Goal: Information Seeking & Learning: Learn about a topic

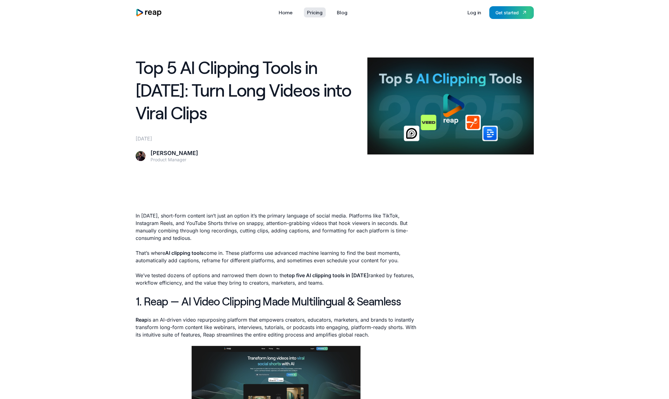
click at [310, 13] on link "Pricing" at bounding box center [315, 12] width 22 height 10
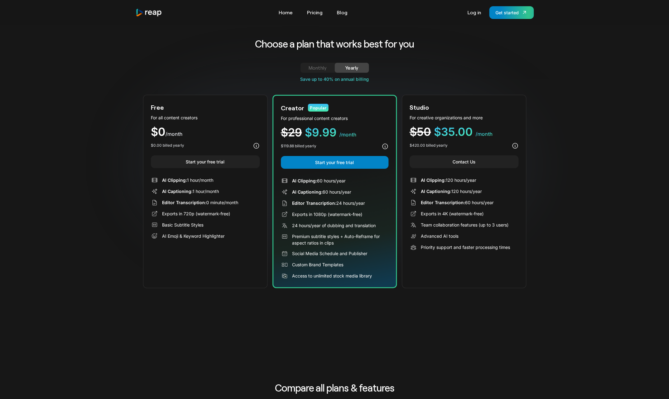
click at [512, 145] on icon at bounding box center [514, 145] width 7 height 7
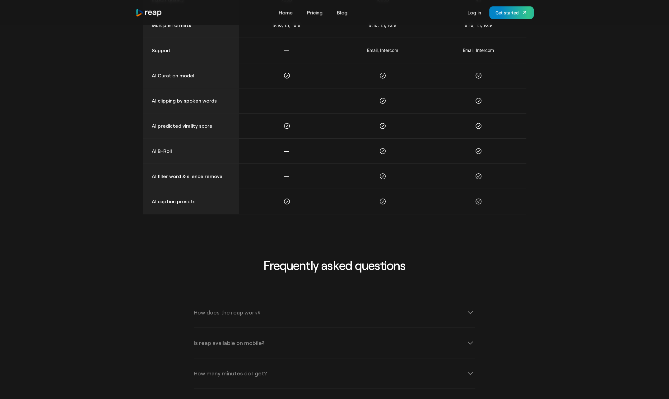
scroll to position [653, 0]
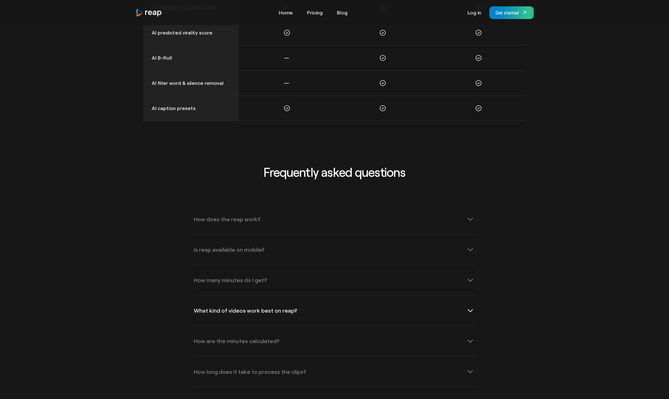
click at [458, 308] on div "What kind of videos work best on reap?" at bounding box center [334, 311] width 281 height 30
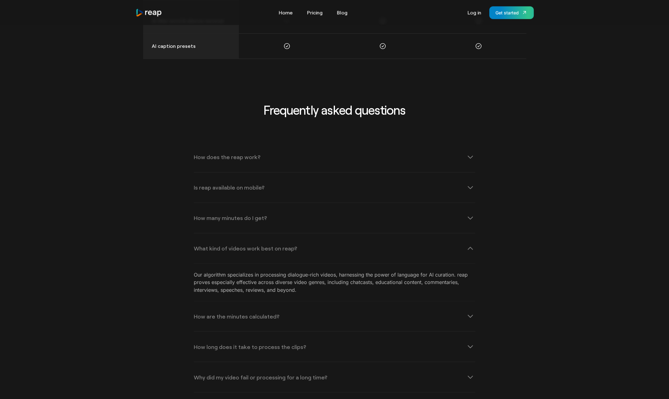
scroll to position [746, 0]
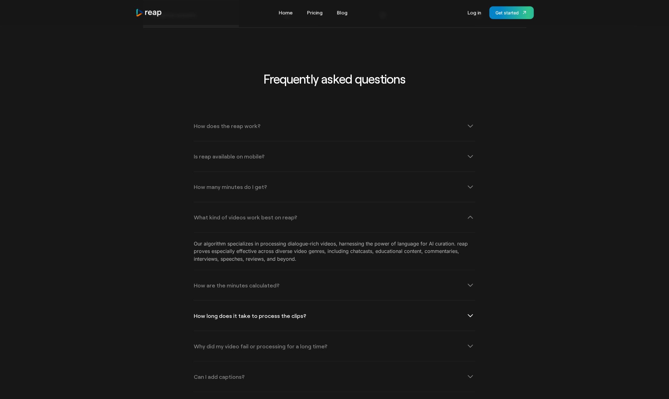
click at [423, 305] on div "How long does it take to process the clips?" at bounding box center [334, 316] width 281 height 30
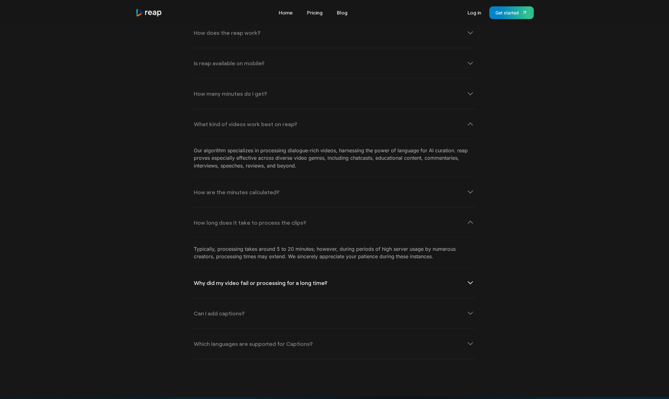
scroll to position [901, 0]
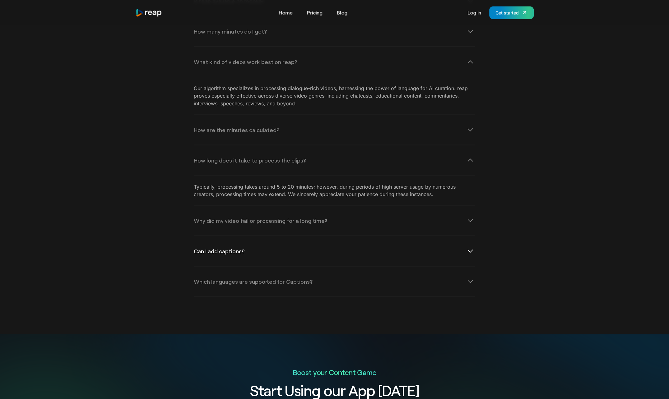
click at [240, 248] on div "Can I add captions?" at bounding box center [219, 251] width 51 height 6
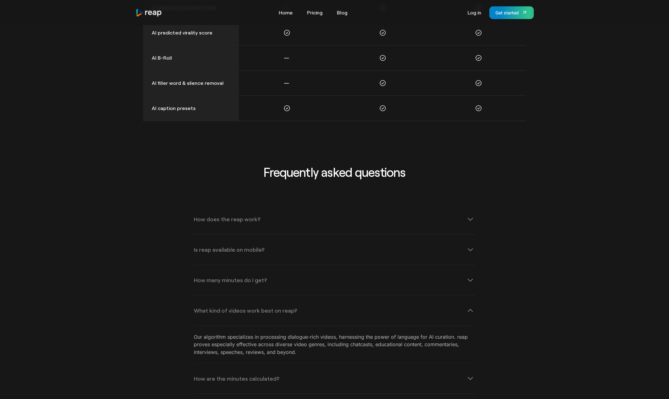
scroll to position [622, 0]
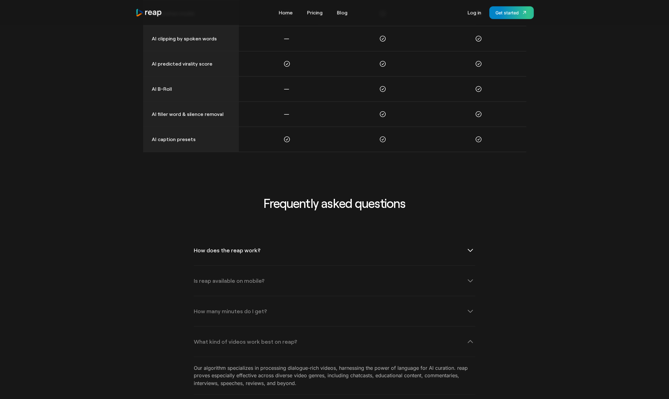
click at [263, 245] on div "How does the reap work?" at bounding box center [334, 250] width 281 height 30
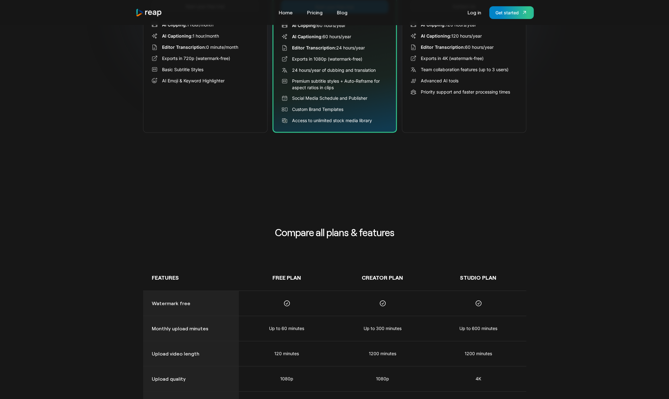
scroll to position [0, 0]
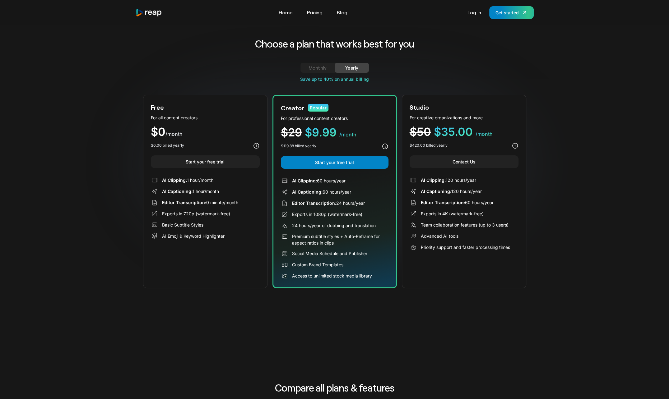
click at [342, 17] on div "Tools Link Five Link Six Link Seven Business Link Five Link Six Link Seven Home…" at bounding box center [335, 12] width 398 height 13
click at [342, 14] on link "Blog" at bounding box center [341, 12] width 17 height 10
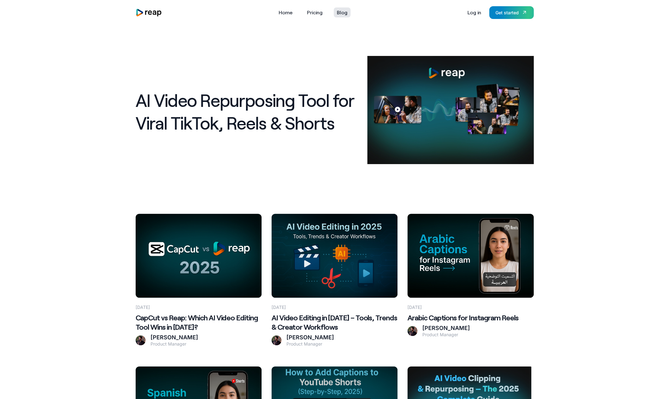
click at [343, 13] on link "Blog" at bounding box center [341, 12] width 17 height 10
click at [285, 14] on link "Home" at bounding box center [285, 12] width 20 height 10
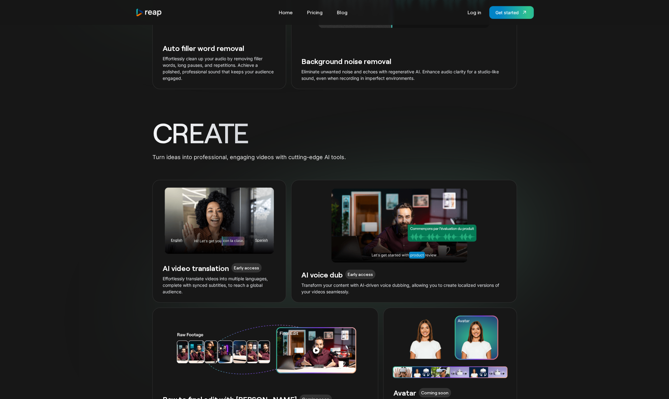
scroll to position [1367, 0]
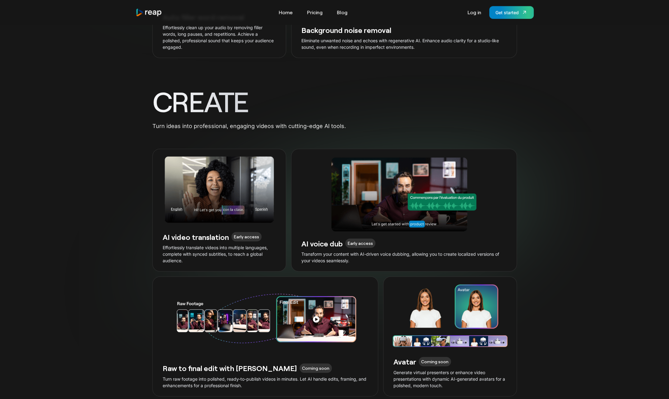
click at [194, 232] on h3 "AI video translation" at bounding box center [196, 237] width 66 height 10
click at [262, 202] on img at bounding box center [219, 190] width 133 height 66
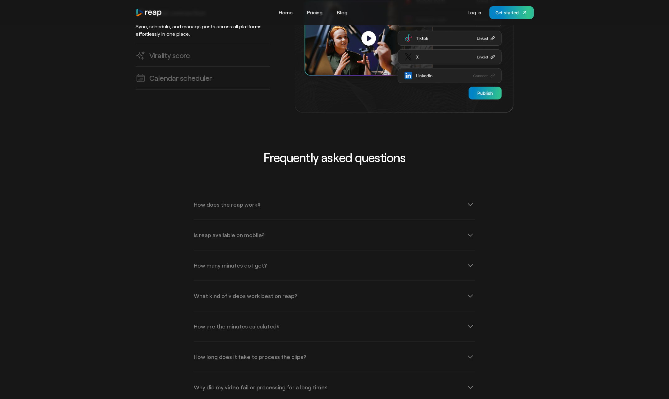
scroll to position [2020, 0]
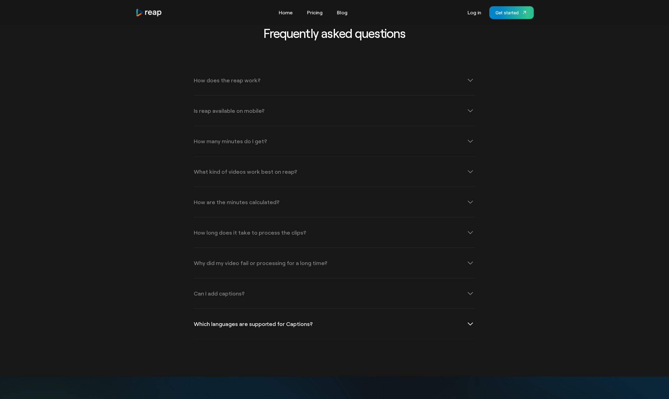
click at [460, 309] on div "Which languages are supported for Captions?" at bounding box center [334, 324] width 281 height 30
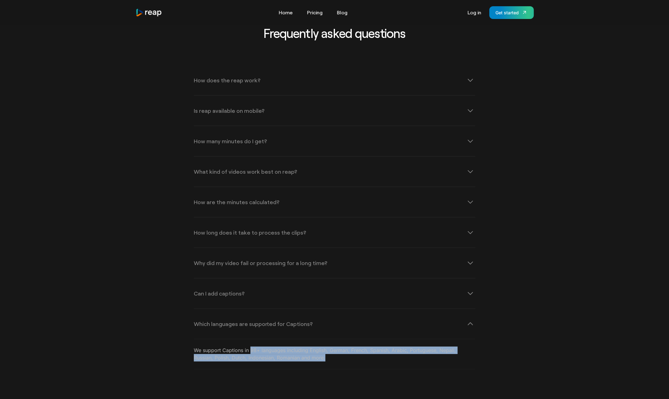
drag, startPoint x: 337, startPoint y: 351, endPoint x: 250, endPoint y: 338, distance: 87.3
click at [250, 339] on div "We support Captions in 98+ languages including English, German, French, Spanish…" at bounding box center [334, 354] width 281 height 30
copy p "98+ languages including English, German, French, Spanish, Arabic, Portuguese, N…"
click at [489, 377] on div "Frequently asked questions How does the reap work? reap revolutionizes video co…" at bounding box center [335, 205] width 398 height 401
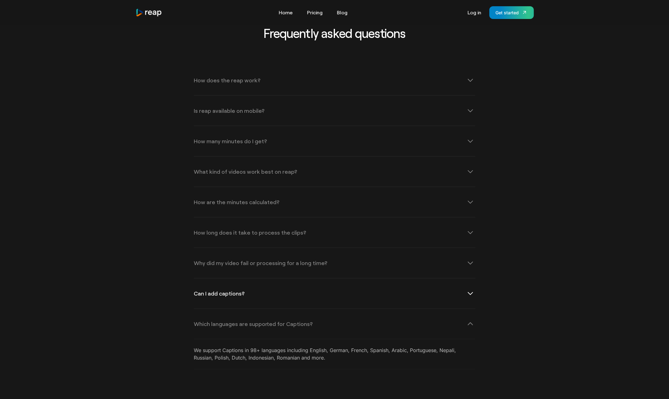
click at [328, 291] on div "Can I add captions?" at bounding box center [334, 293] width 281 height 30
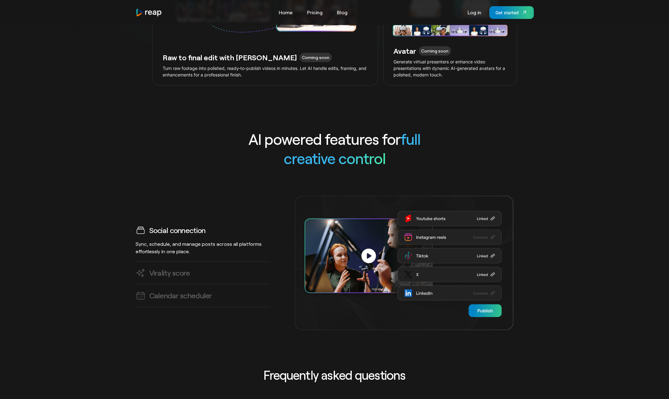
scroll to position [1647, 0]
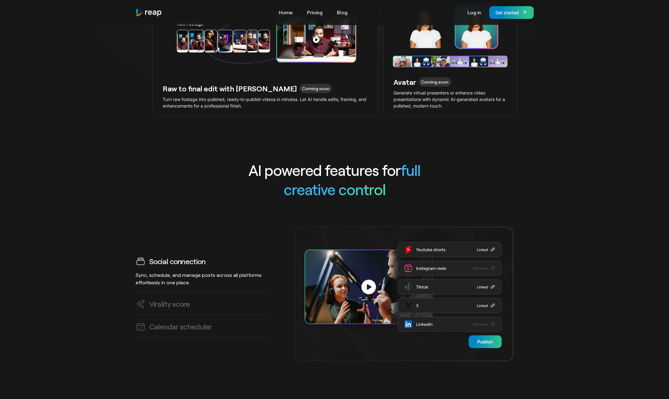
click at [236, 271] on p "Sync, schedule, and manage posts across all platforms effortlessly in one place." at bounding box center [203, 278] width 134 height 15
click at [341, 182] on span "full creative control" at bounding box center [351, 179] width 137 height 37
click at [280, 11] on link "Home" at bounding box center [285, 12] width 20 height 10
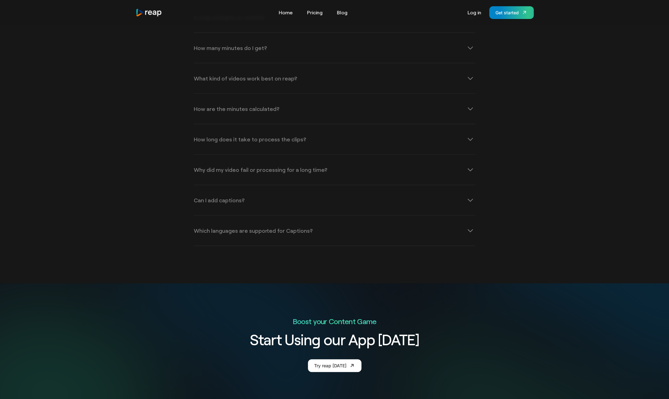
scroll to position [2144, 0]
